Goal: Transaction & Acquisition: Purchase product/service

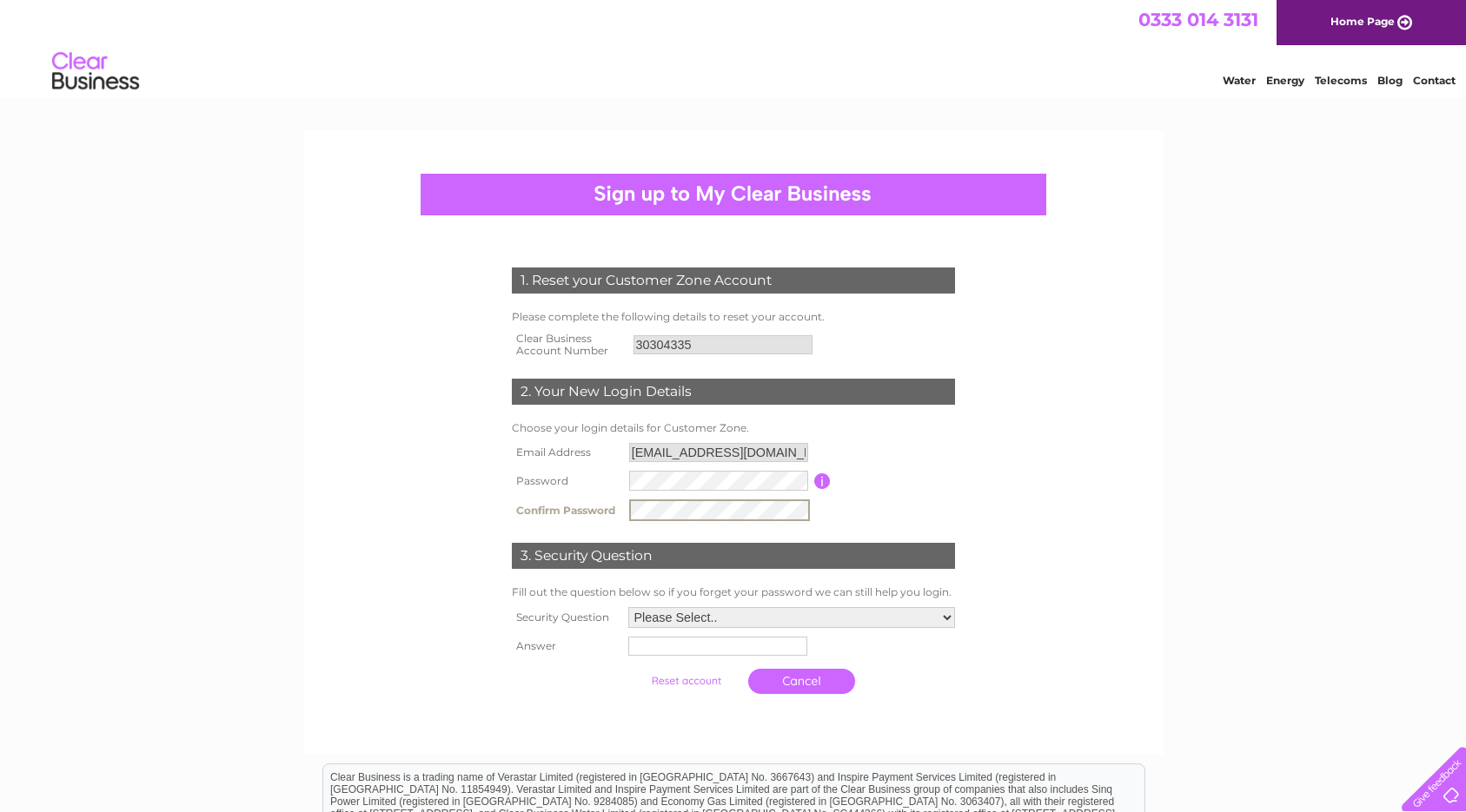
click at [694, 603] on td "Please Select.. In what town or city was your first job? In what town or city d…" at bounding box center [791, 617] width 336 height 29
select select "5"
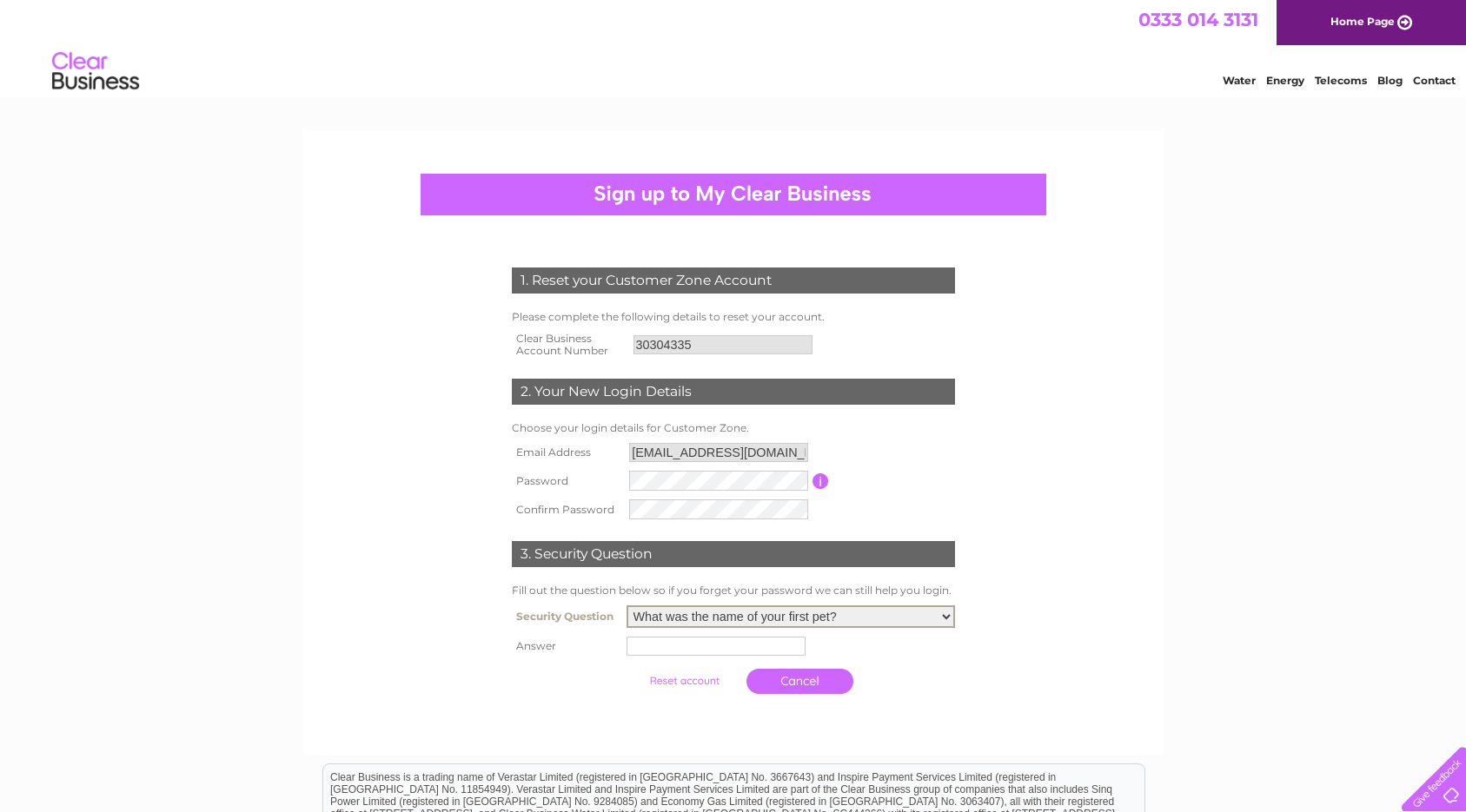
click at [658, 644] on input "text" at bounding box center [716, 646] width 179 height 19
type input "Winston"
click at [901, 667] on td "Cancel" at bounding box center [791, 679] width 336 height 43
click at [669, 674] on input "submit" at bounding box center [686, 679] width 107 height 25
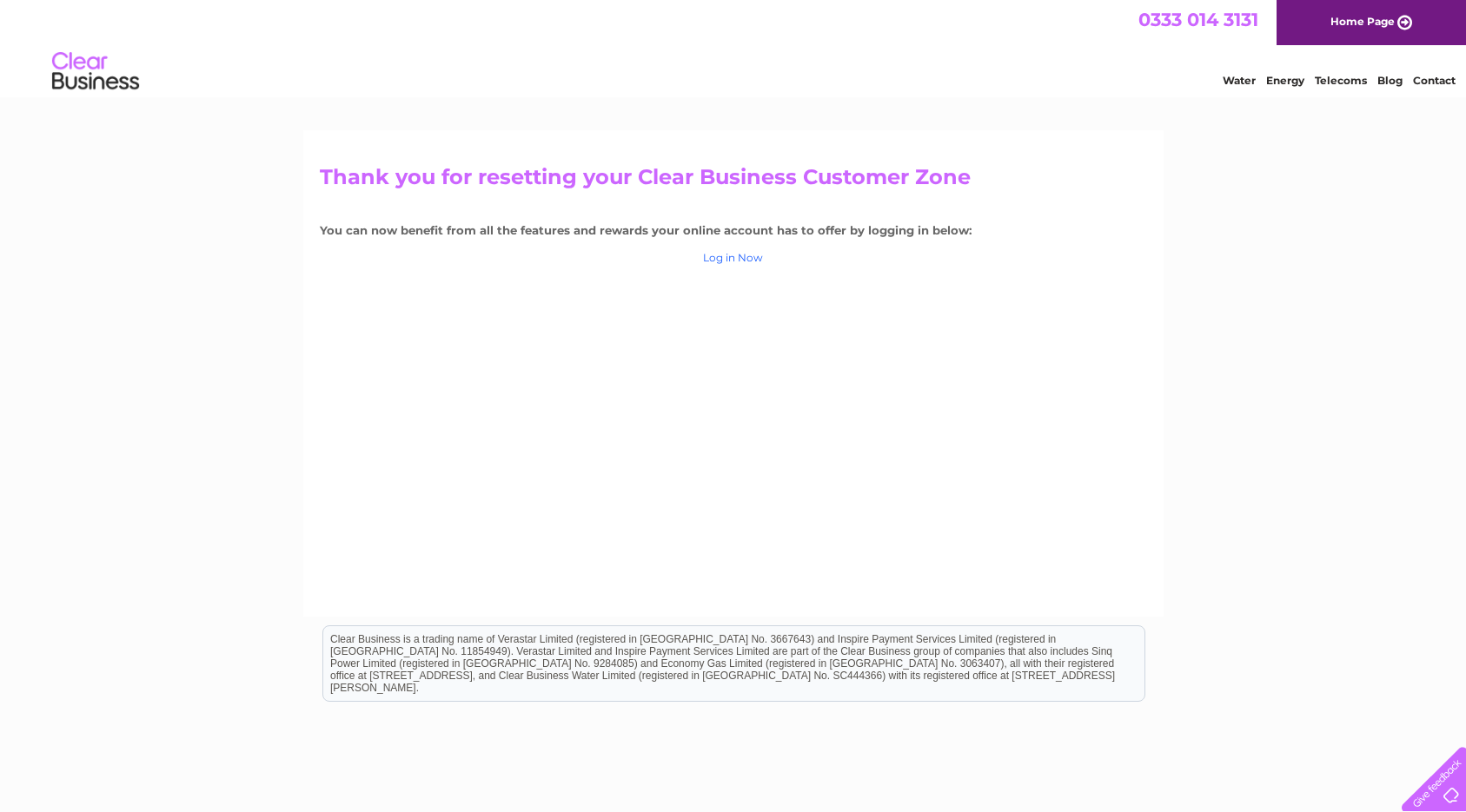
click at [736, 260] on link "Log in Now" at bounding box center [733, 258] width 60 height 13
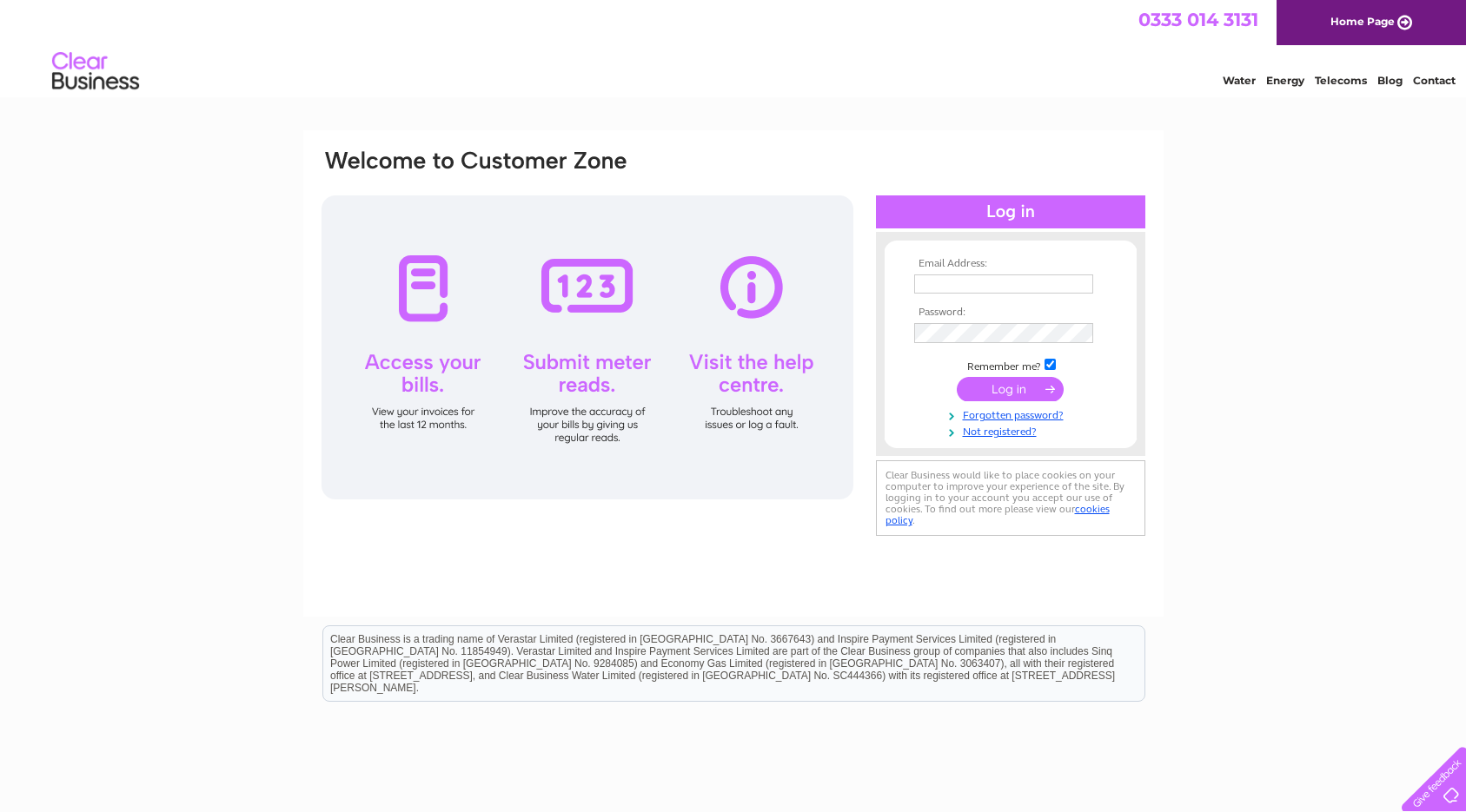
type input "piercemejessib@outlook.com"
click at [994, 388] on input "submit" at bounding box center [1010, 390] width 107 height 25
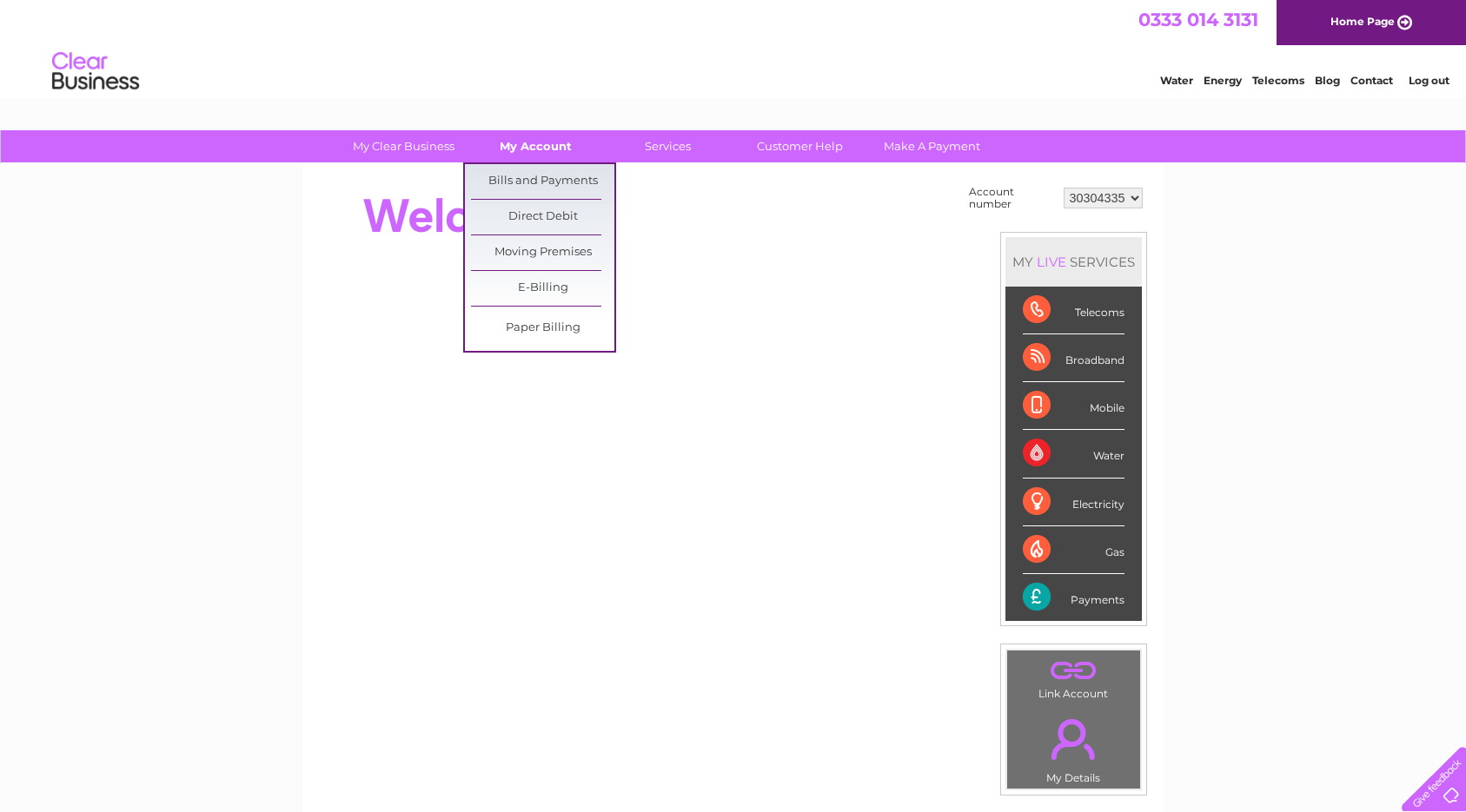
click at [562, 149] on link "My Account" at bounding box center [535, 146] width 144 height 32
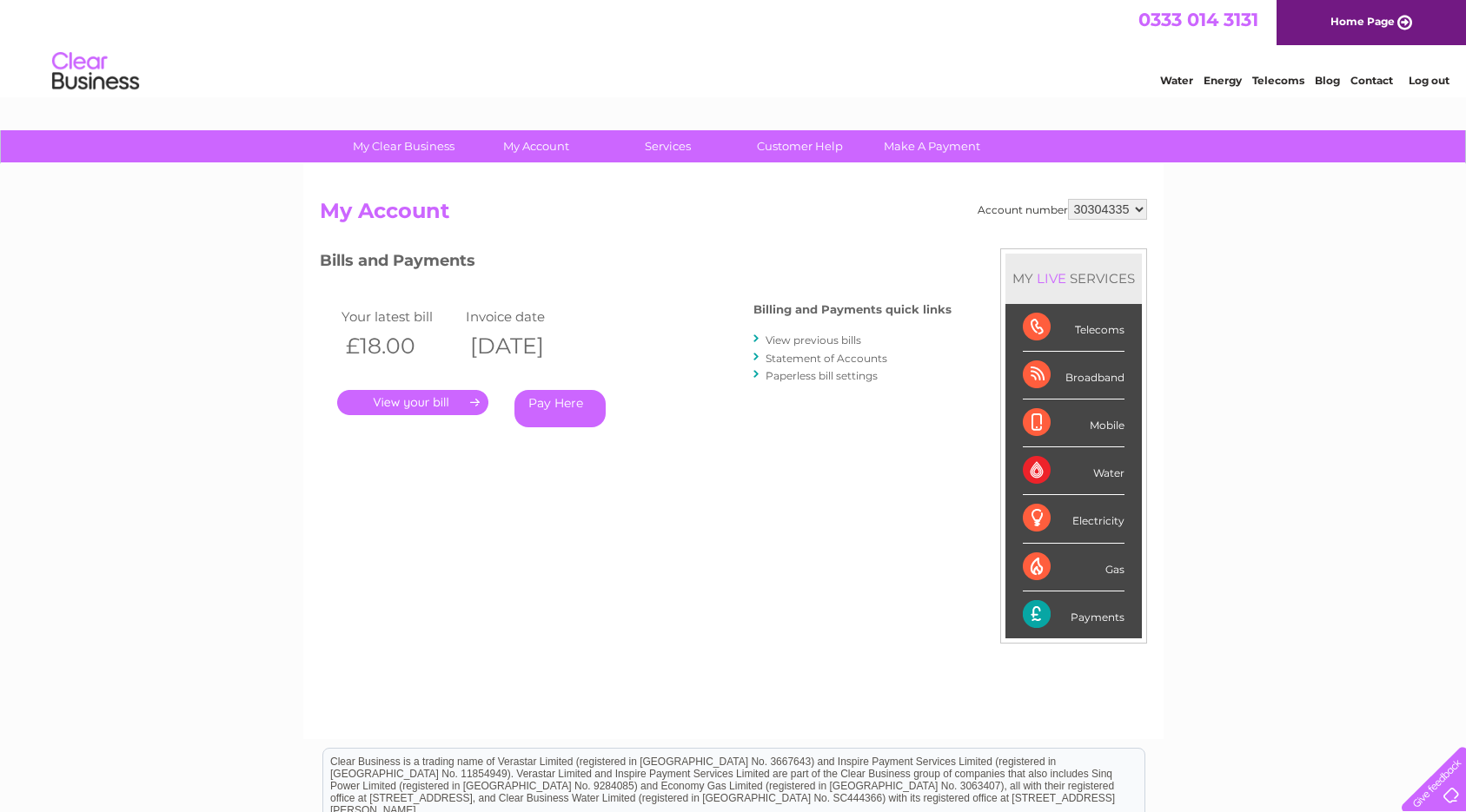
click at [561, 409] on link "Pay Here" at bounding box center [560, 409] width 91 height 37
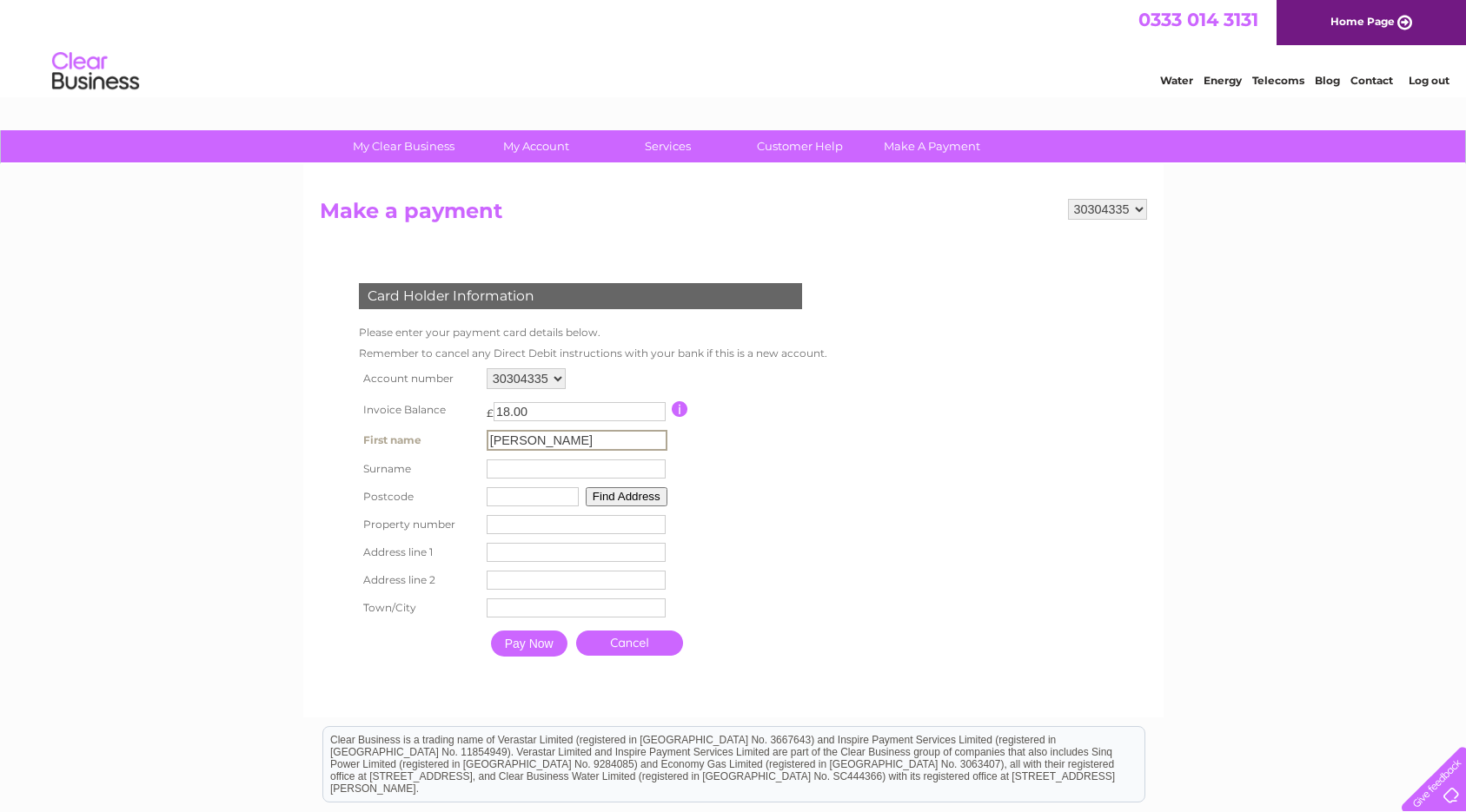
type input "Jessica"
type input "Bellaby"
click at [771, 461] on table "Account number 30304335 Invoice Balance £ 18.00 First name Jessica Surname" at bounding box center [592, 515] width 474 height 302
type input "NG24 1DT"
click at [609, 488] on button "Find Address" at bounding box center [624, 495] width 81 height 19
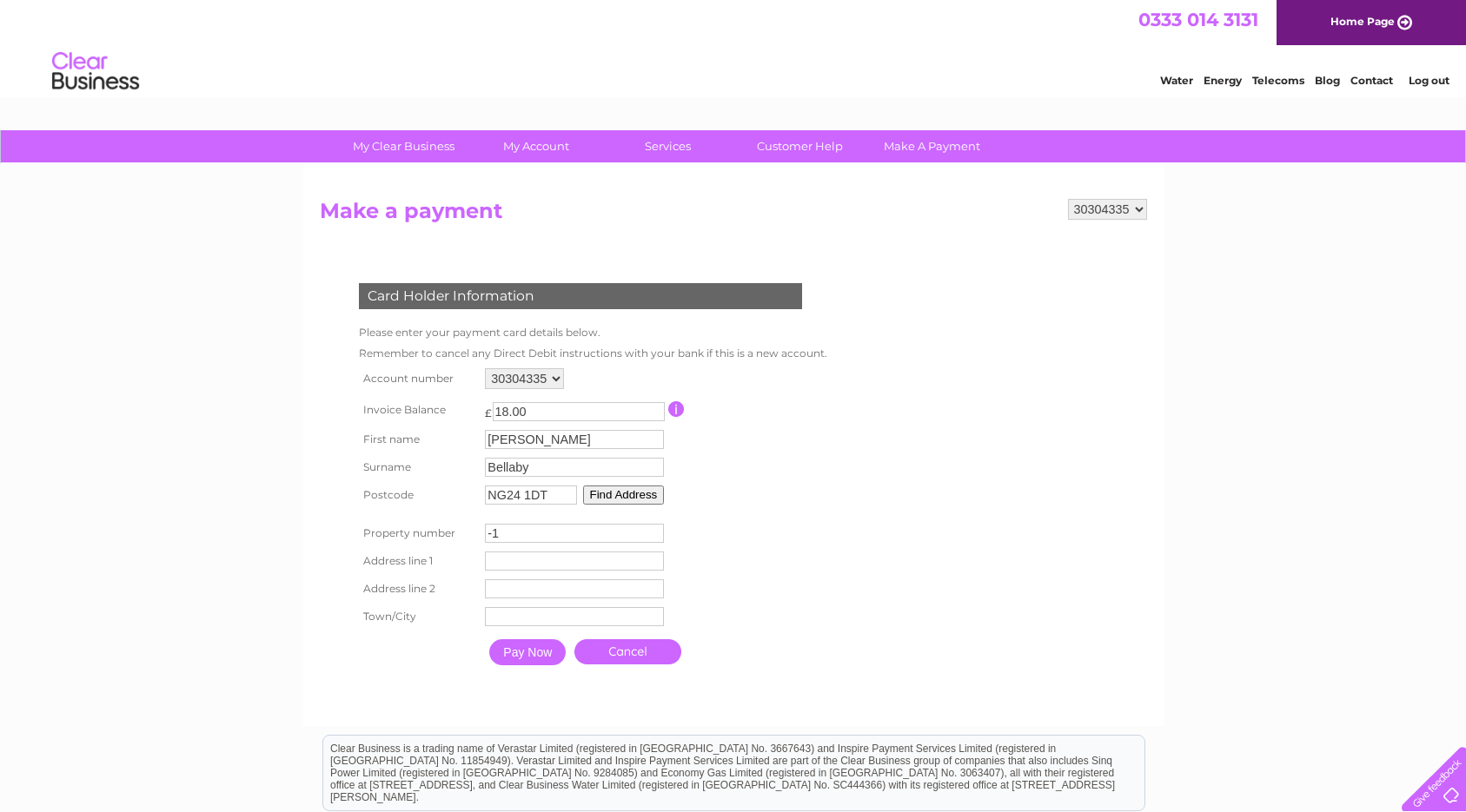
click at [660, 533] on input "-1" at bounding box center [574, 533] width 179 height 19
click at [659, 530] on input "0" at bounding box center [574, 533] width 179 height 19
click at [659, 530] on input "1" at bounding box center [574, 533] width 179 height 19
click at [659, 530] on input "2" at bounding box center [574, 533] width 179 height 19
click at [659, 530] on input "3" at bounding box center [574, 533] width 179 height 19
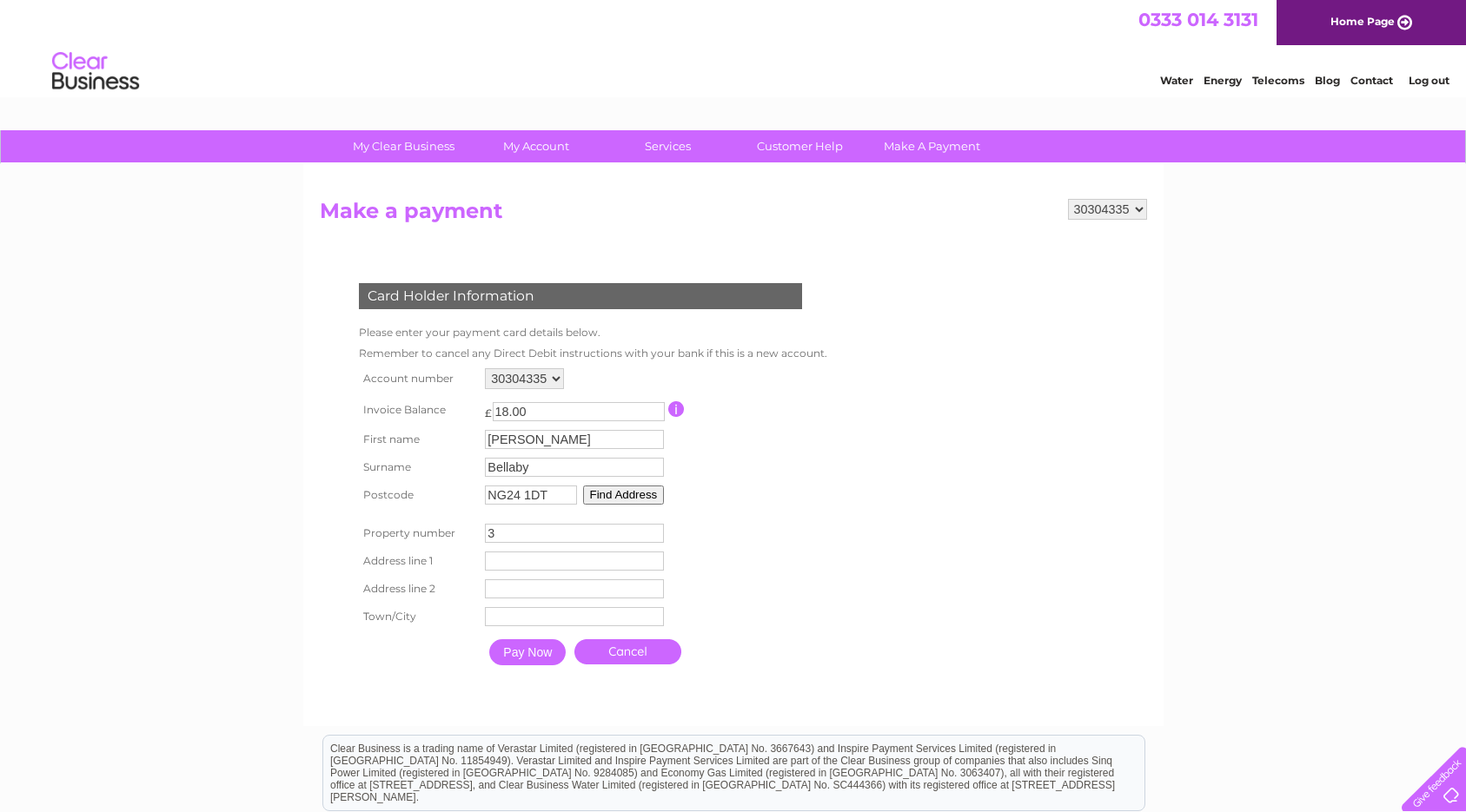
type input "4"
click at [659, 530] on input "4" at bounding box center [574, 533] width 179 height 19
click at [645, 497] on button "Find Address" at bounding box center [624, 495] width 81 height 19
type input "Church Street"
type input "Newark-on-Trent"
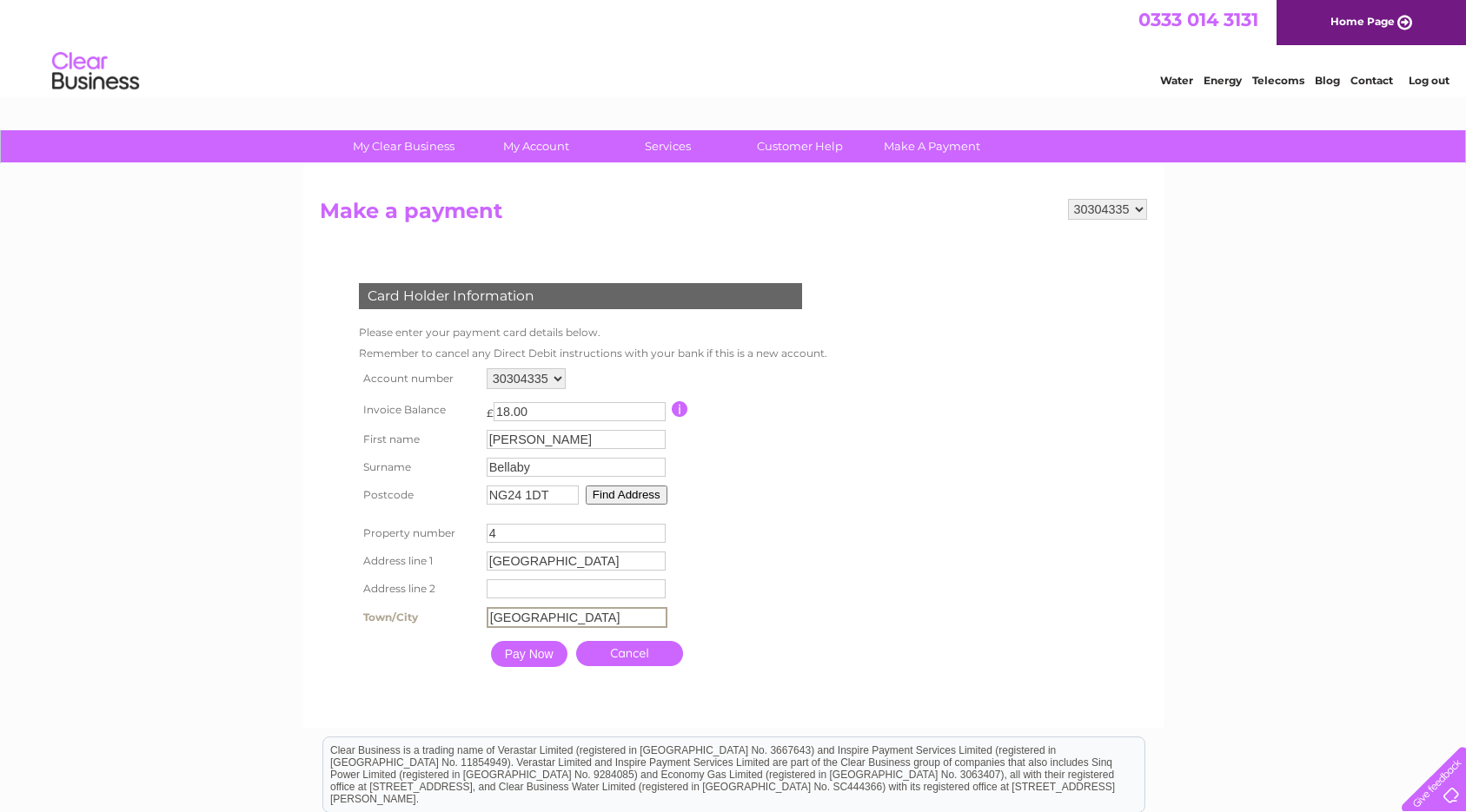
click at [531, 654] on input "Pay Now" at bounding box center [530, 654] width 77 height 27
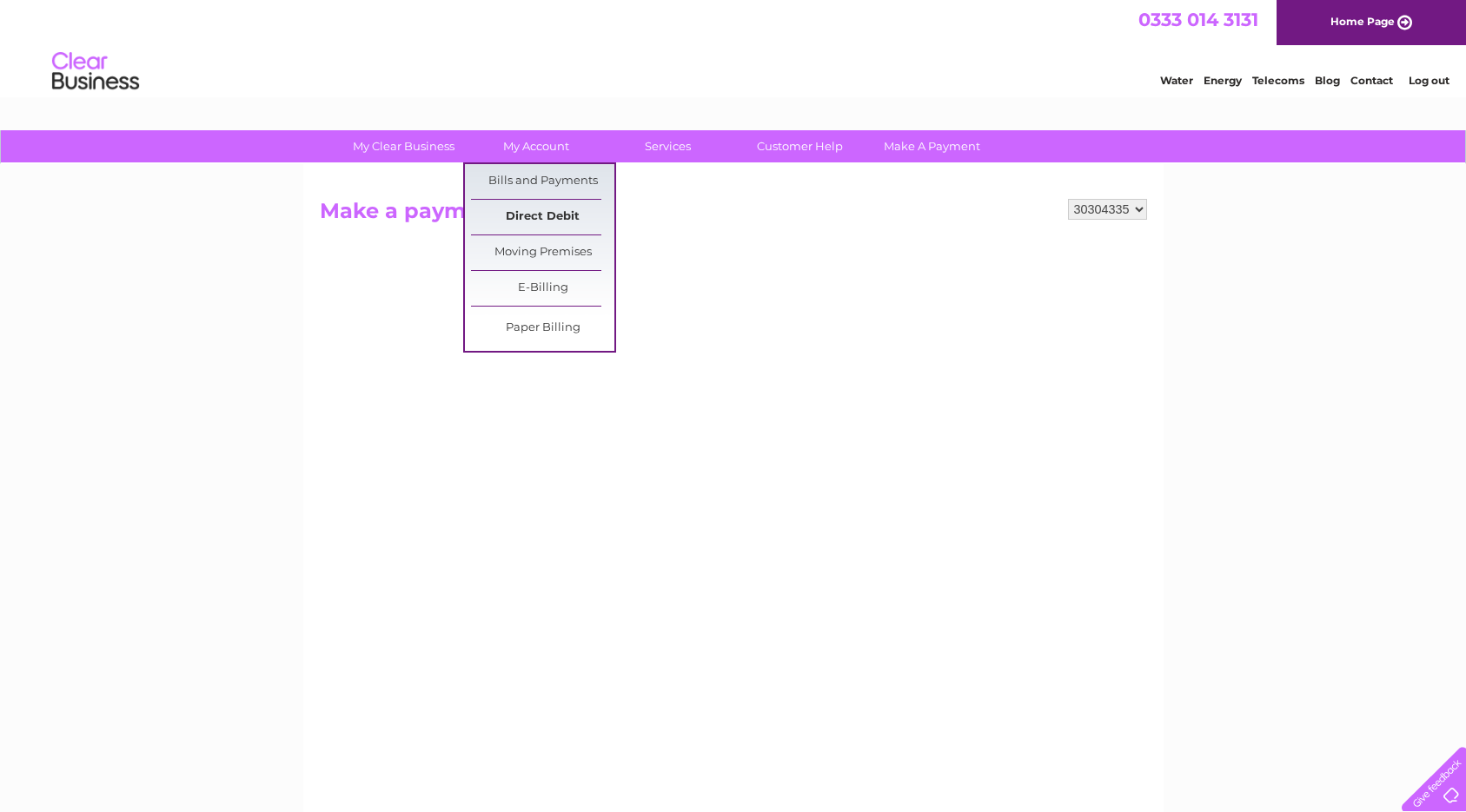
click at [533, 213] on link "Direct Debit" at bounding box center [542, 218] width 144 height 35
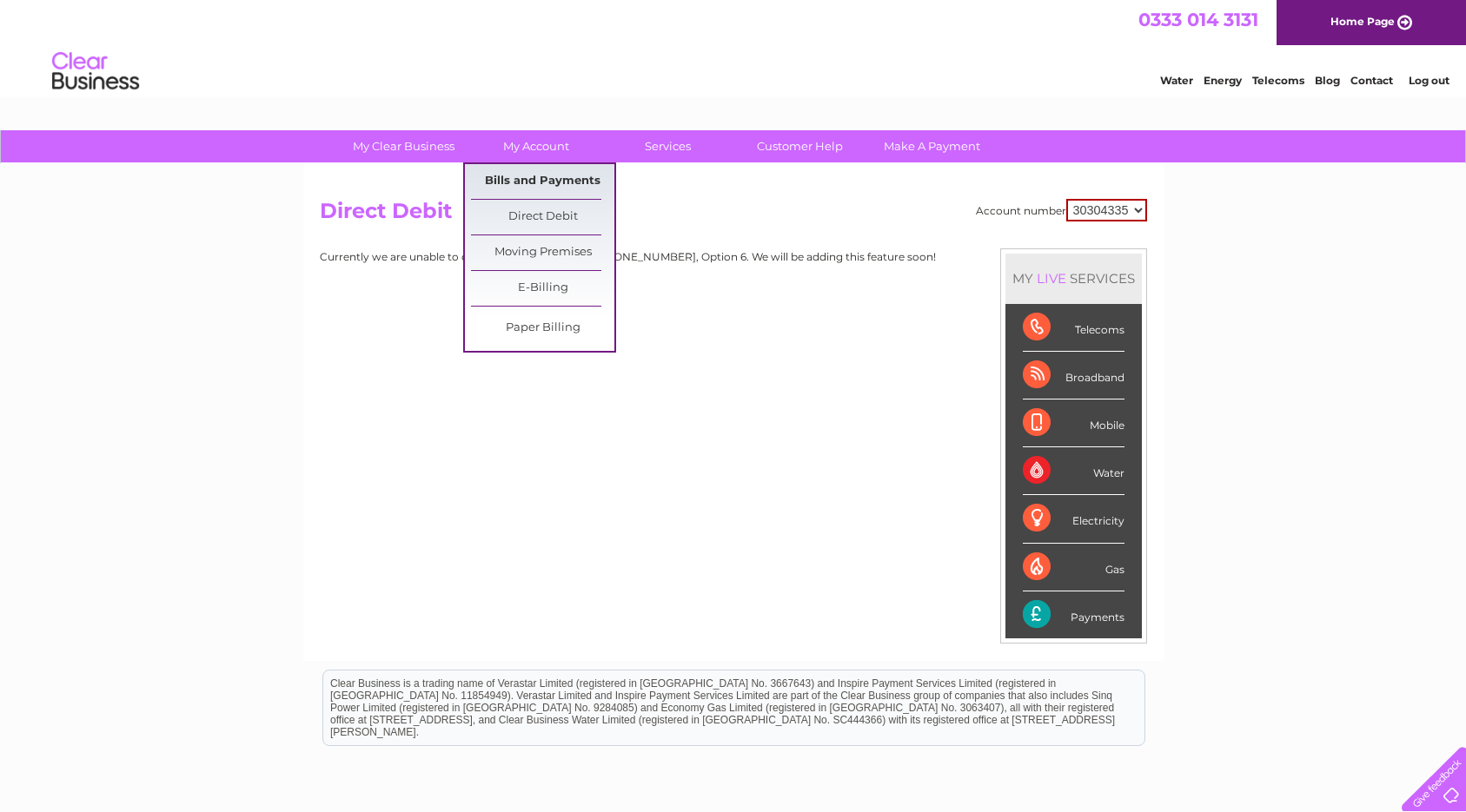
click at [532, 190] on link "Bills and Payments" at bounding box center [542, 182] width 144 height 35
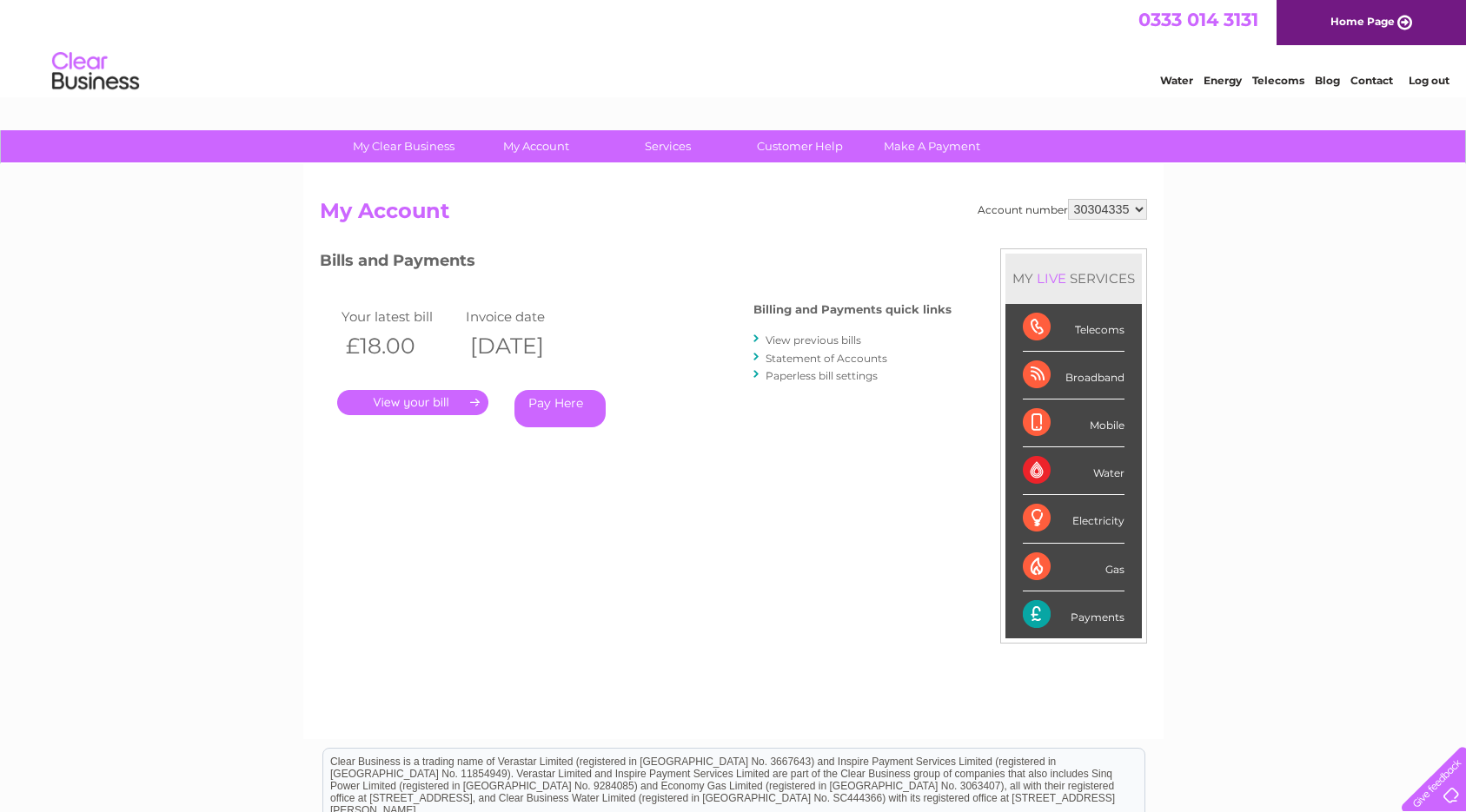
click at [549, 403] on link "Pay Here" at bounding box center [560, 409] width 91 height 37
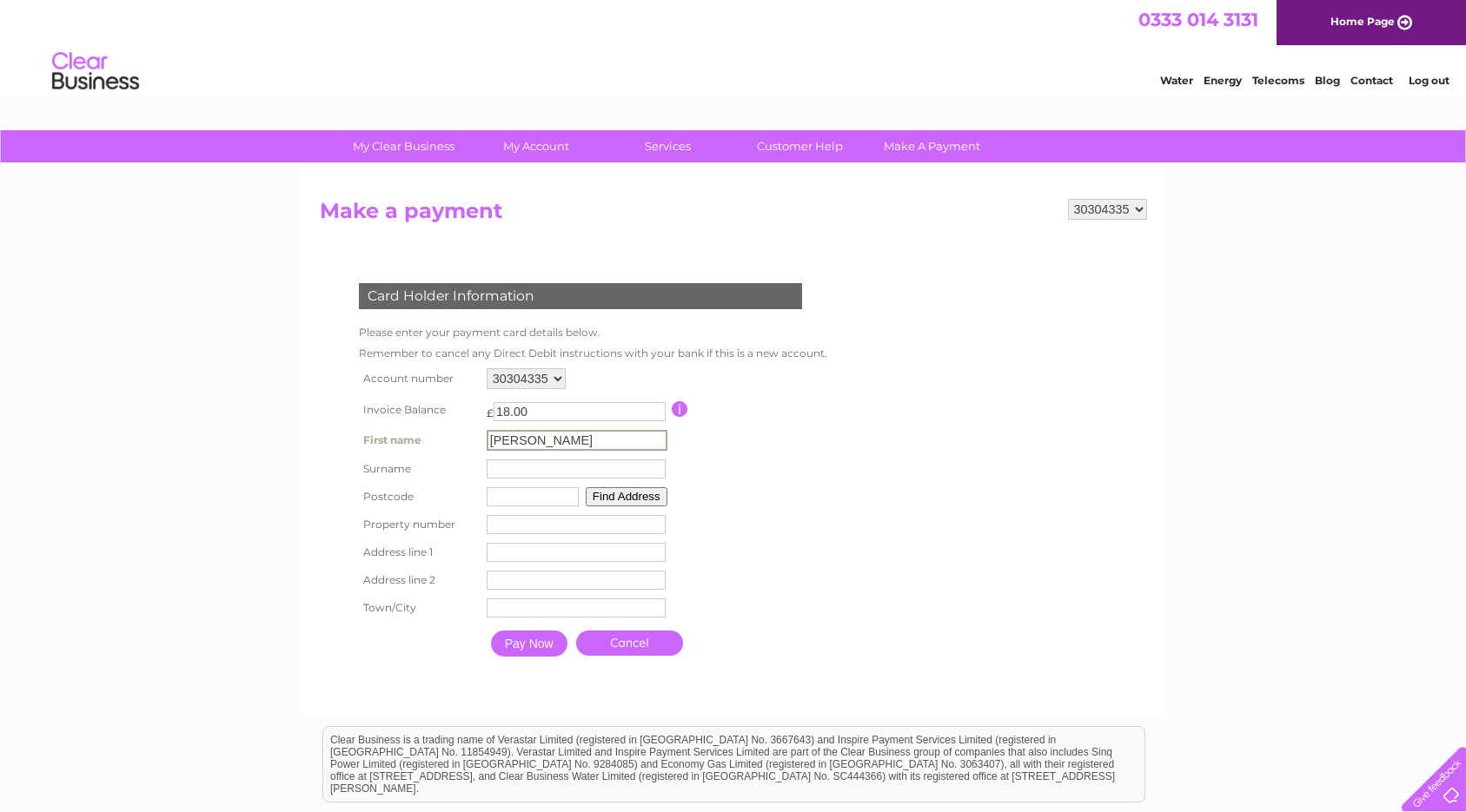
type input "[PERSON_NAME]"
type input "Bellaby"
click at [704, 509] on table "Account number 30304335 Invoice Balance £ 18.00 First name Jessica Surname" at bounding box center [592, 515] width 474 height 302
type input "ng24 1dt"
click at [650, 493] on button "Find Address" at bounding box center [624, 495] width 81 height 19
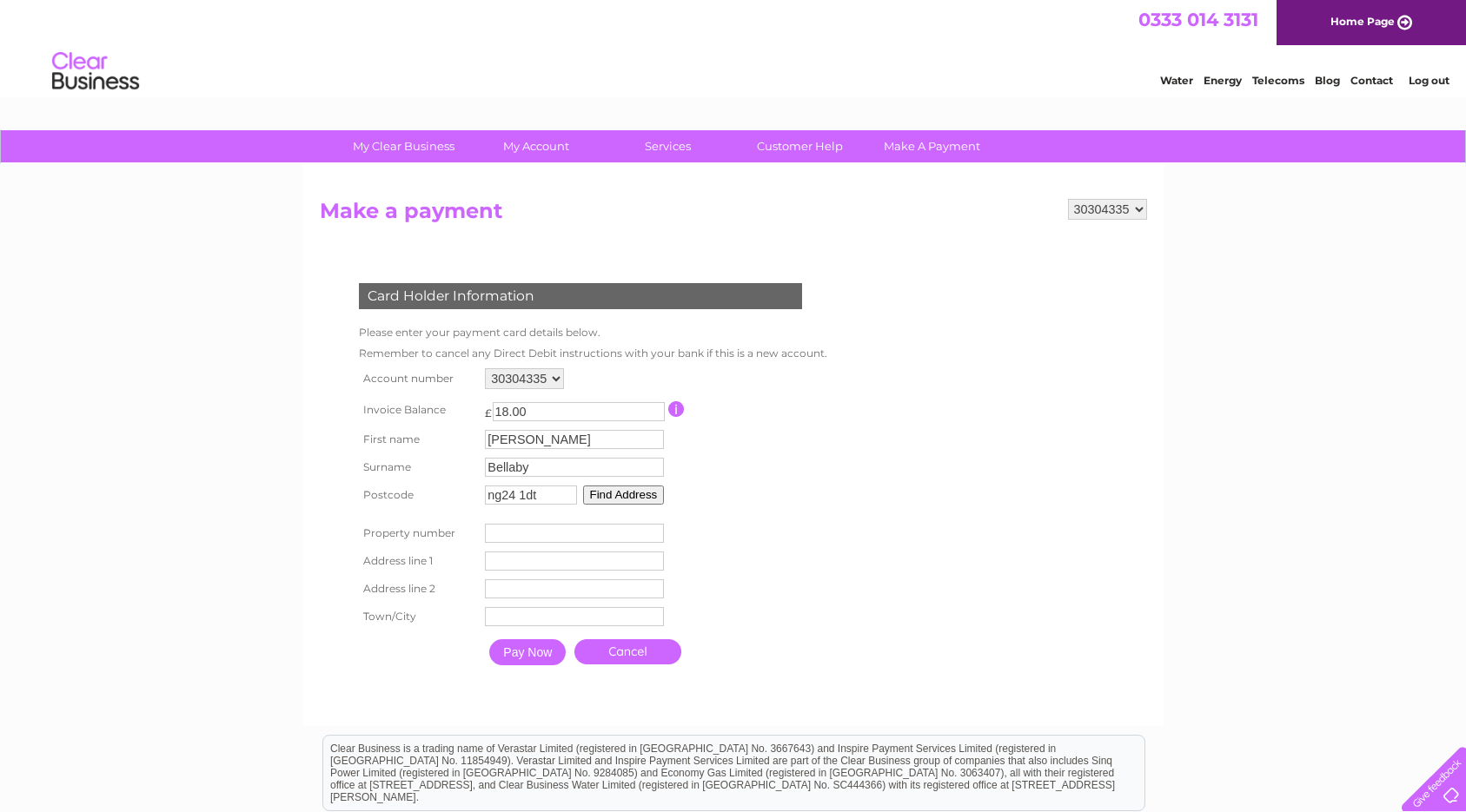
click at [617, 532] on input "number" at bounding box center [574, 533] width 179 height 19
type input "4"
type input "church street"
type input "newark"
click at [551, 659] on input "Pay Now" at bounding box center [530, 654] width 77 height 27
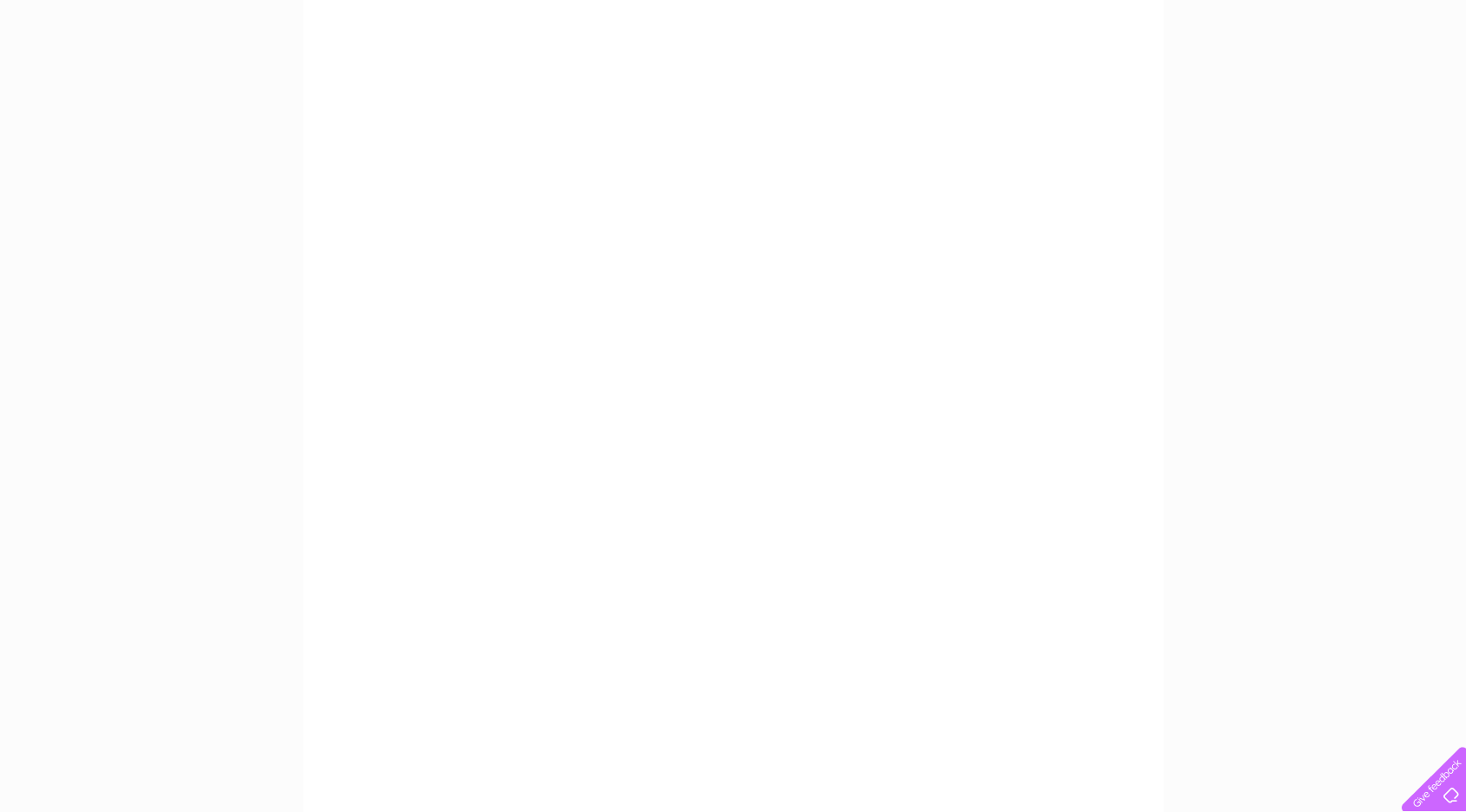
scroll to position [227, 0]
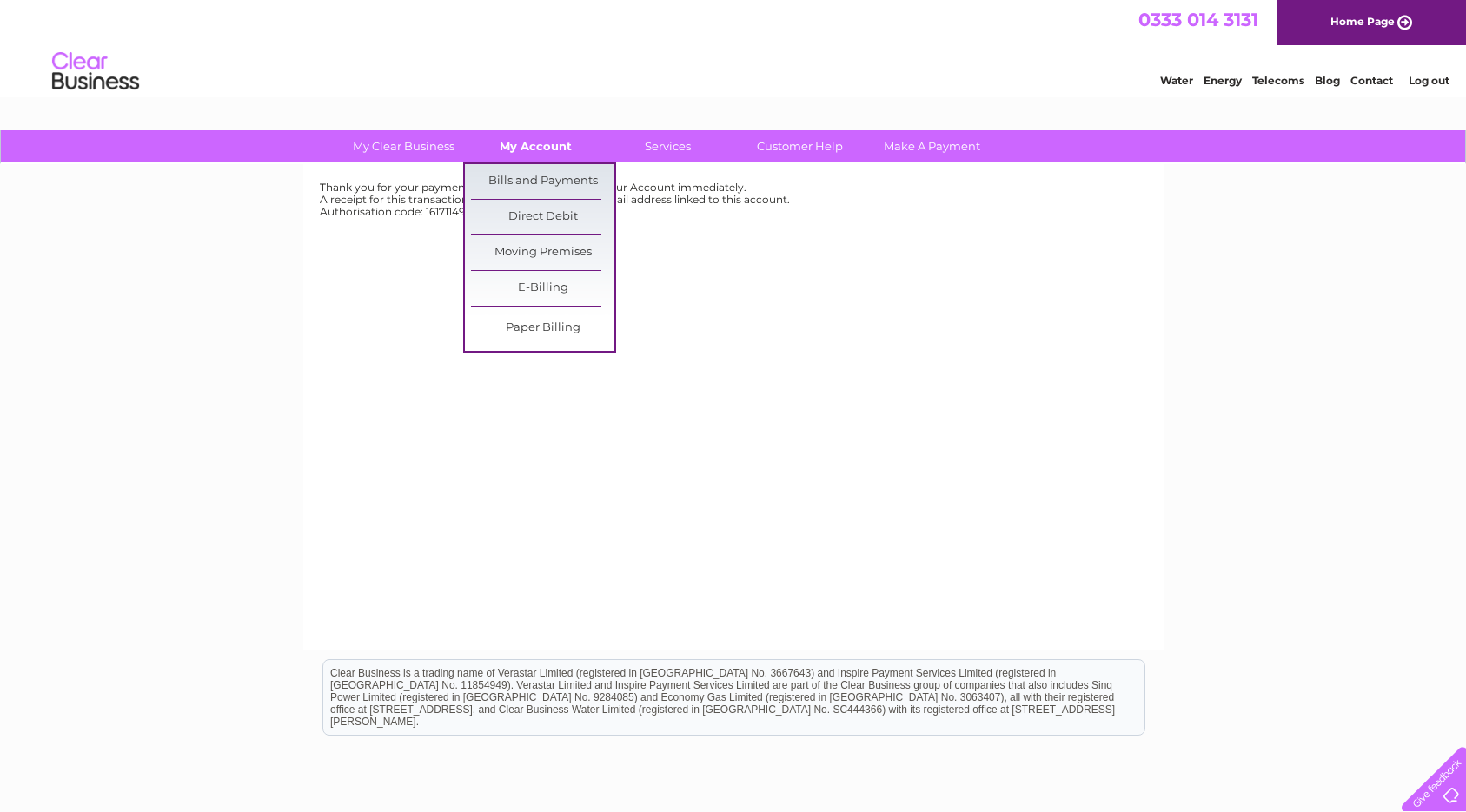
click at [536, 150] on link "My Account" at bounding box center [535, 146] width 144 height 32
